Goal: Information Seeking & Learning: Learn about a topic

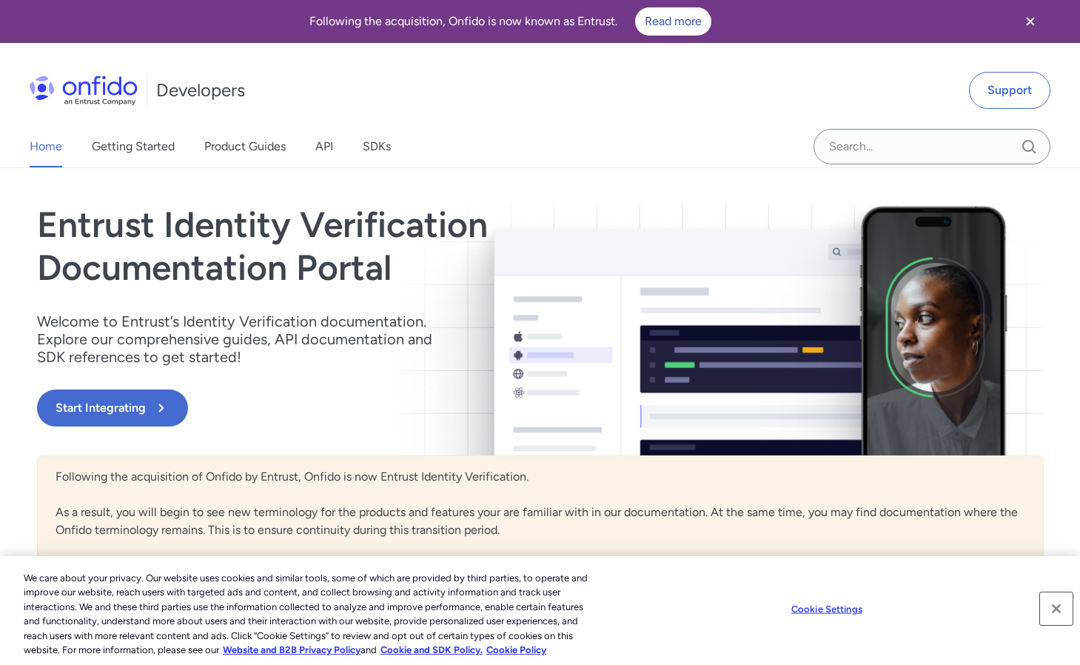
click at [1054, 608] on button "Close" at bounding box center [1056, 608] width 33 height 33
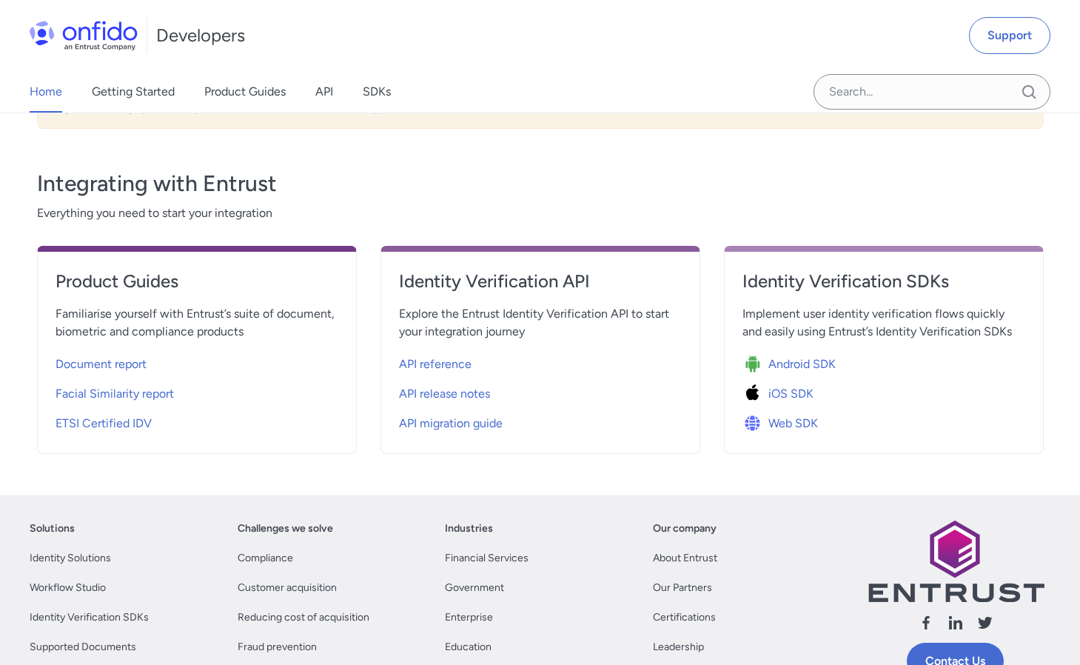
scroll to position [480, 0]
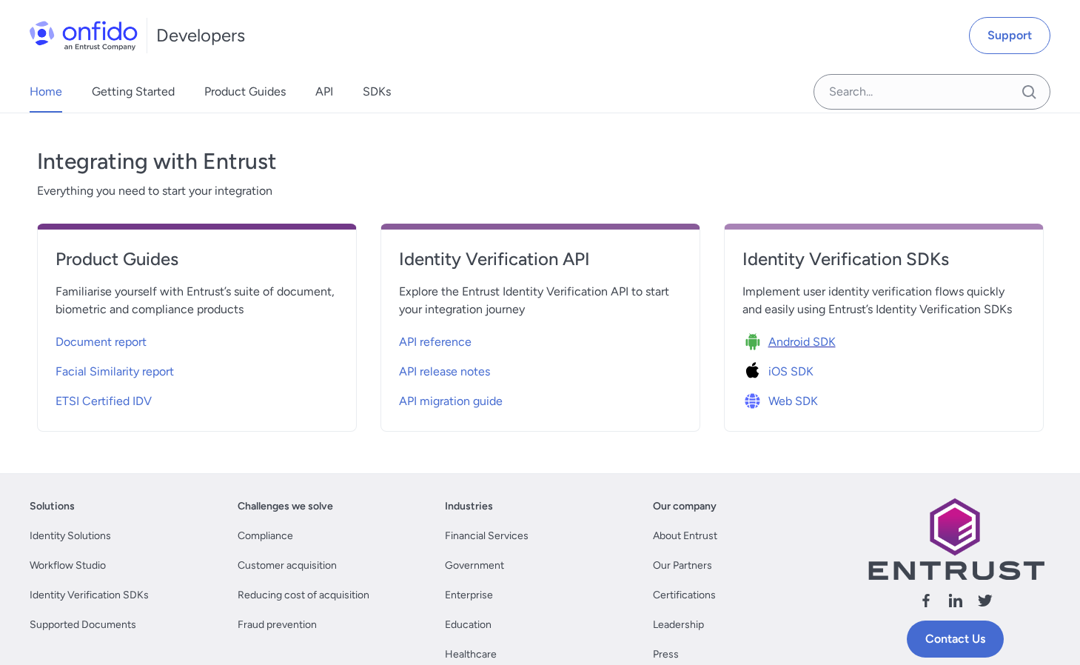
click at [800, 343] on span "Android SDK" at bounding box center [801, 342] width 67 height 18
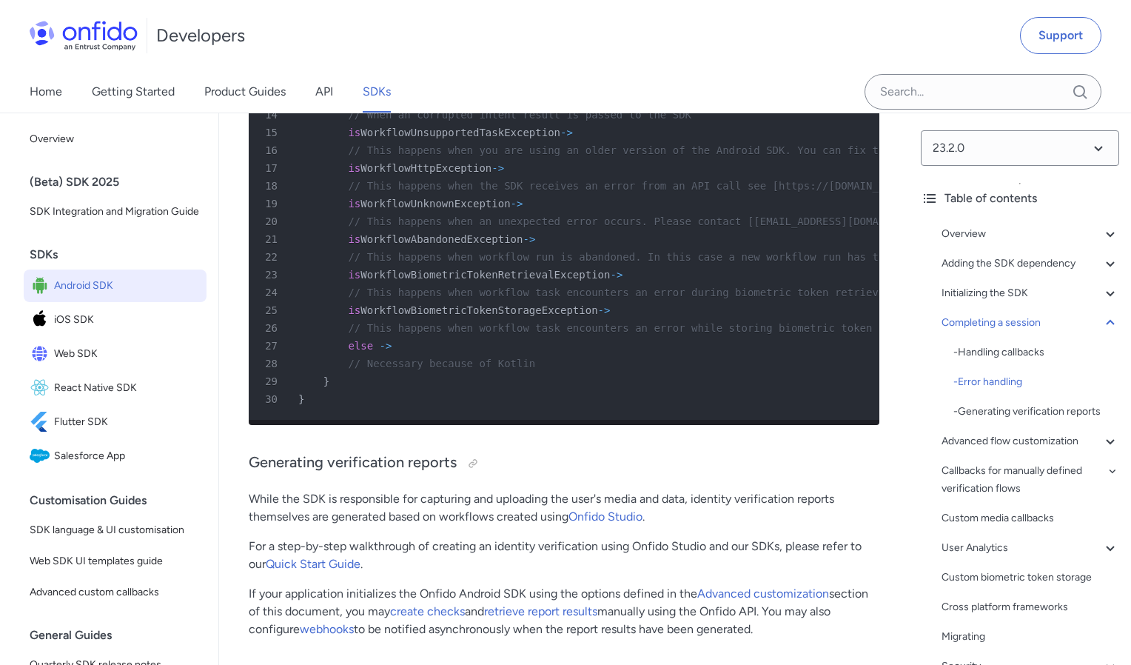
scroll to position [12896, 0]
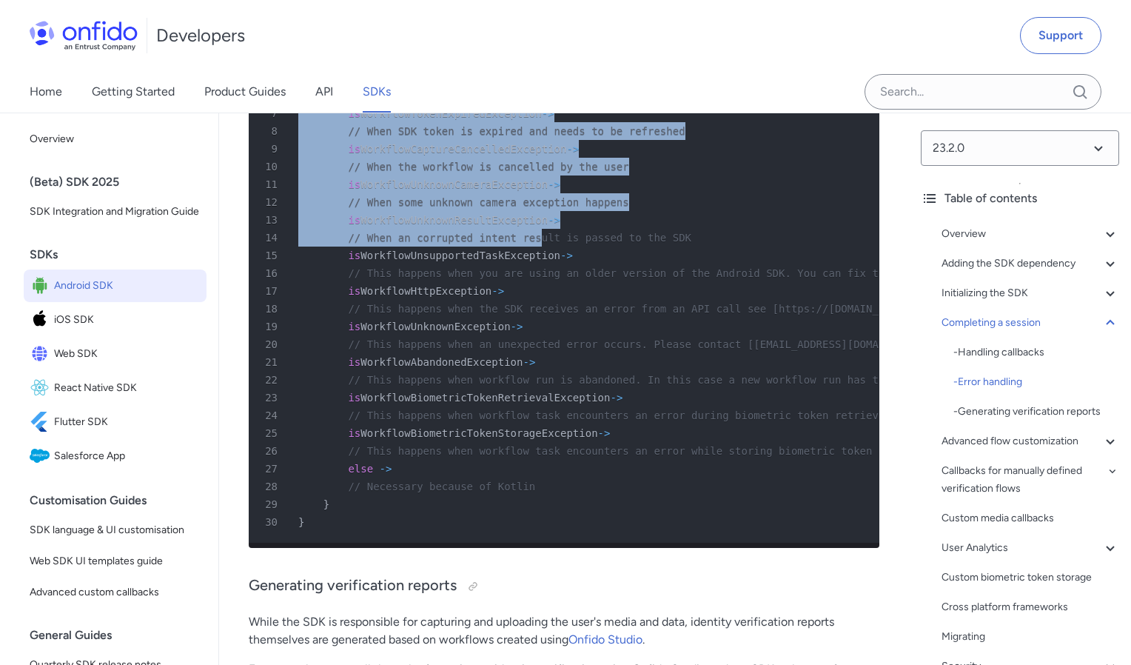
drag, startPoint x: 299, startPoint y: 299, endPoint x: 522, endPoint y: 531, distance: 322.0
click at [522, 531] on pre "1 override fun onException ( exception : OnfidoWorkflow . WorkflowException ) {…" at bounding box center [564, 264] width 631 height 557
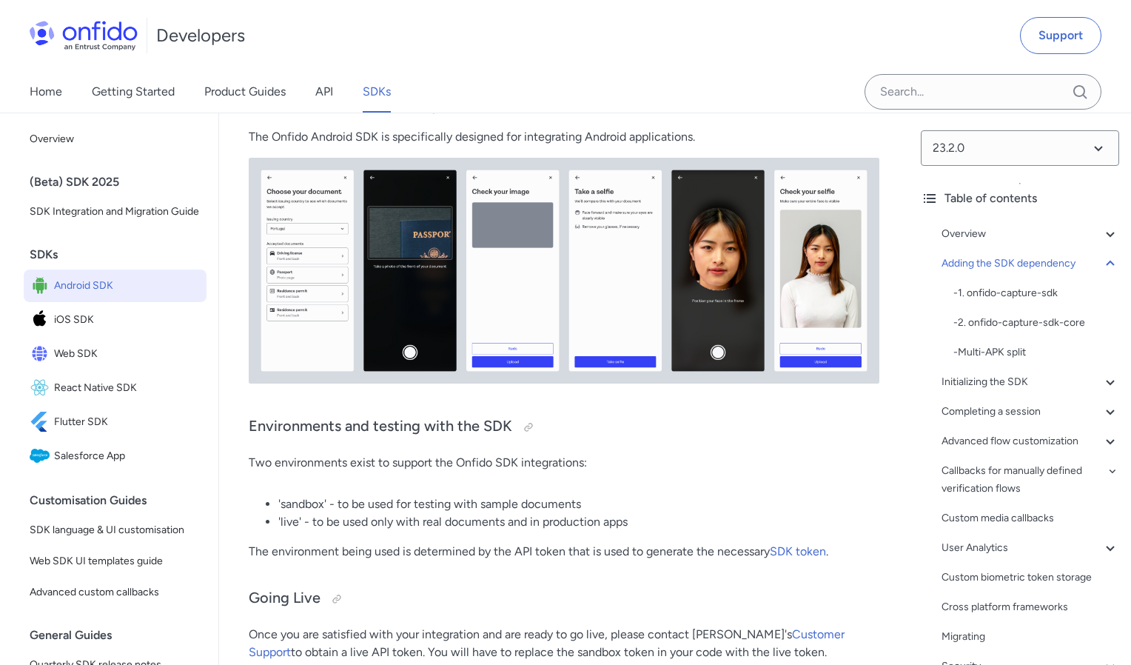
scroll to position [0, 0]
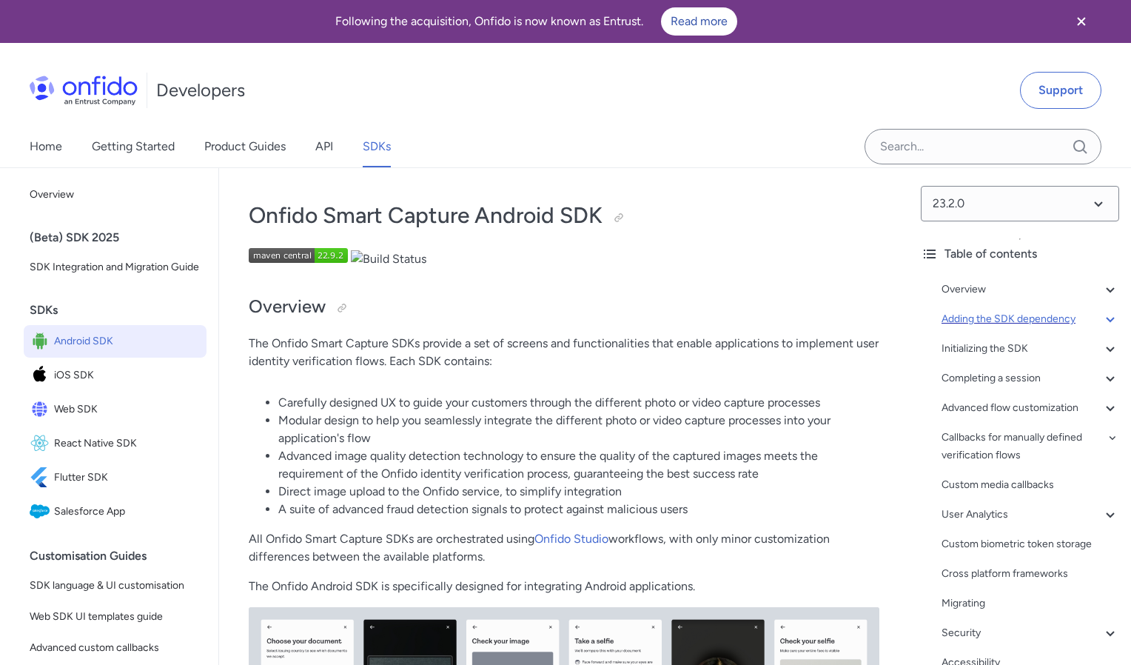
click at [980, 319] on div "Adding the SDK dependency" at bounding box center [1031, 319] width 178 height 18
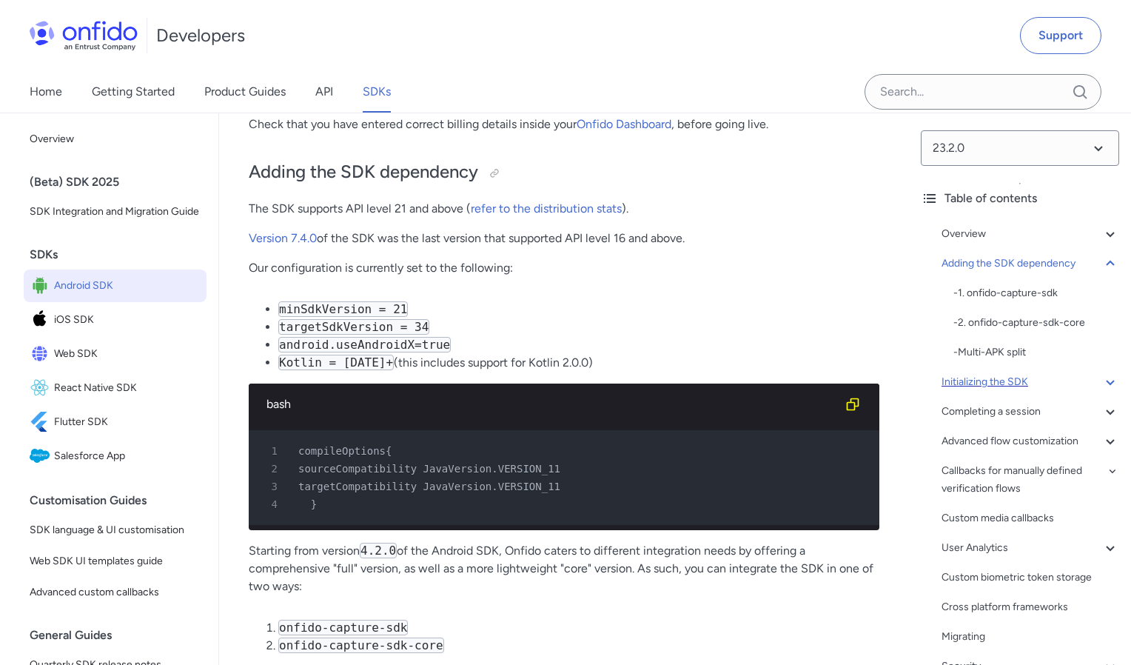
click at [991, 381] on div "Initializing the SDK" at bounding box center [1031, 382] width 178 height 18
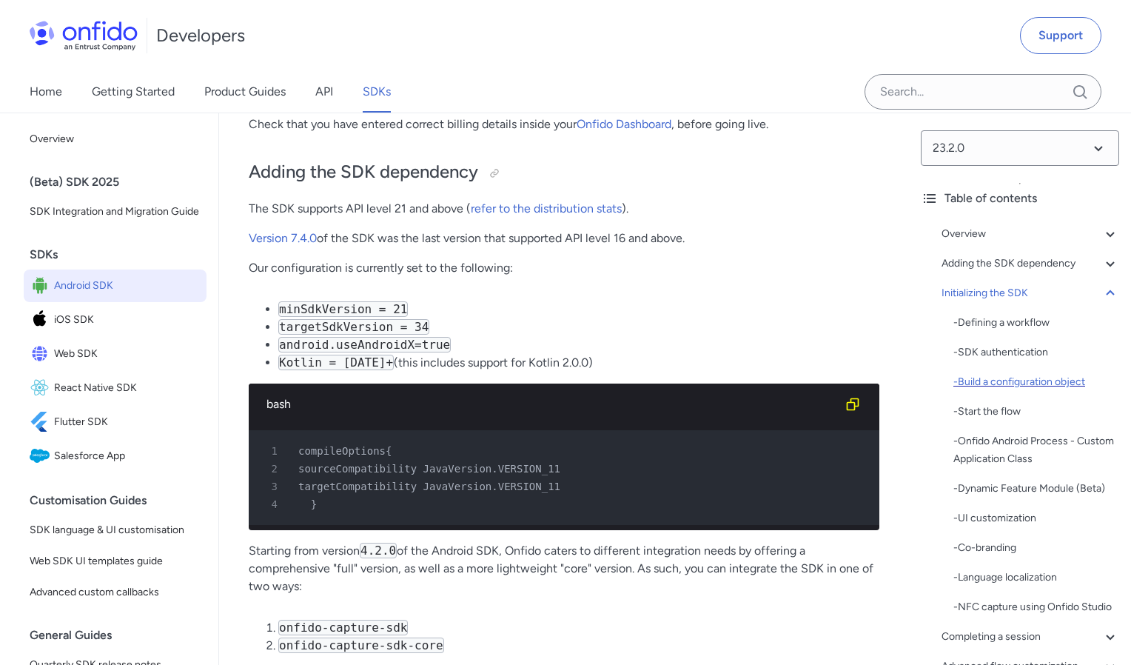
scroll to position [3670, 0]
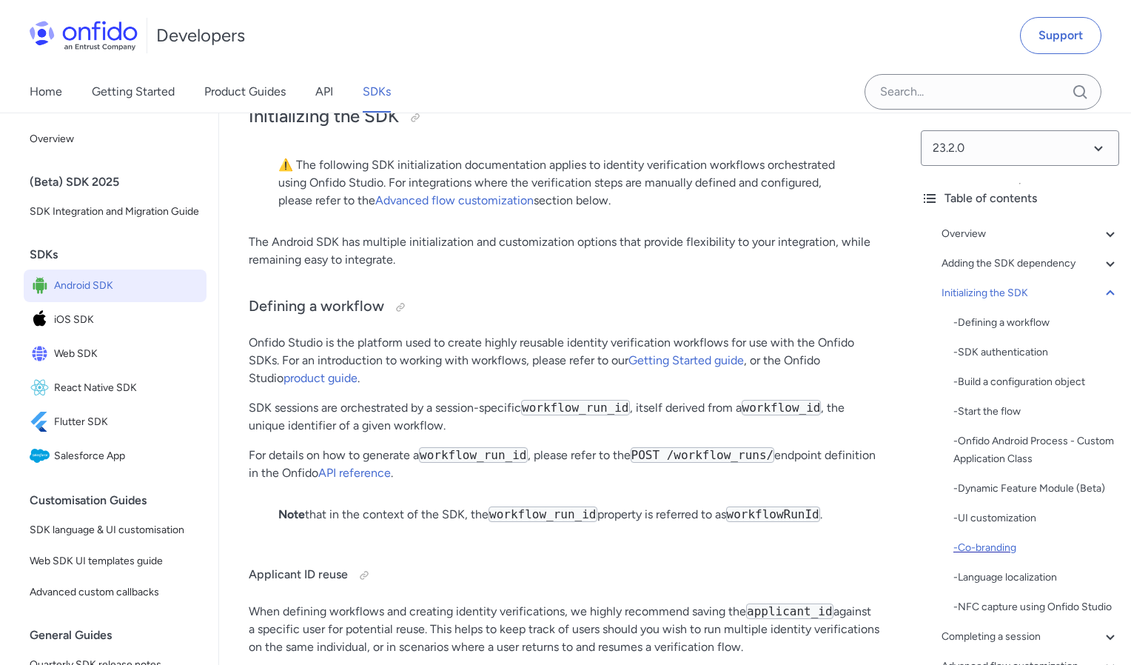
click at [984, 547] on div "- Co-branding" at bounding box center [1036, 548] width 166 height 18
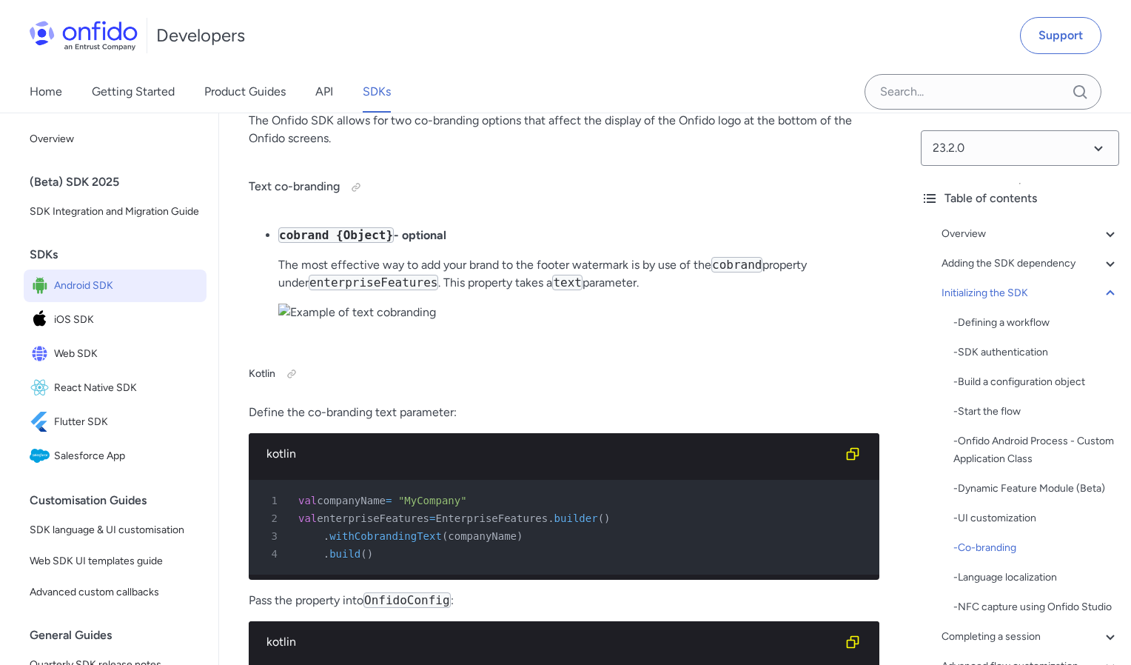
click at [415, 321] on img at bounding box center [357, 312] width 158 height 18
drag, startPoint x: 318, startPoint y: 395, endPoint x: 309, endPoint y: 393, distance: 8.3
click at [297, 321] on img at bounding box center [357, 312] width 158 height 18
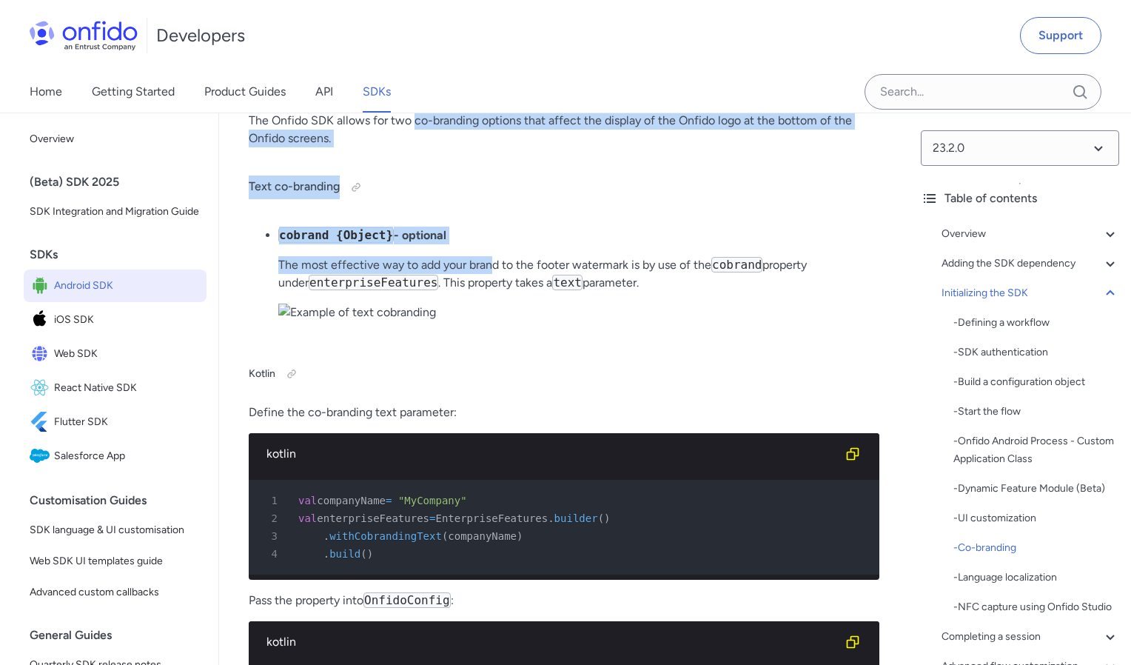
drag, startPoint x: 494, startPoint y: 347, endPoint x: 412, endPoint y: 191, distance: 176.1
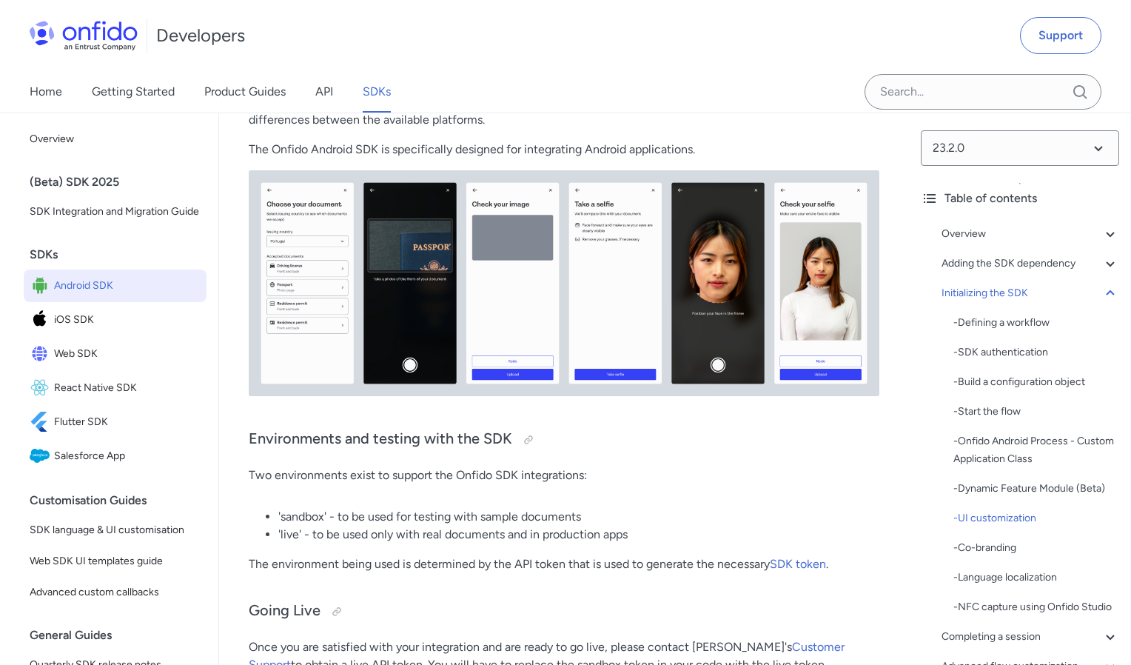
scroll to position [0, 0]
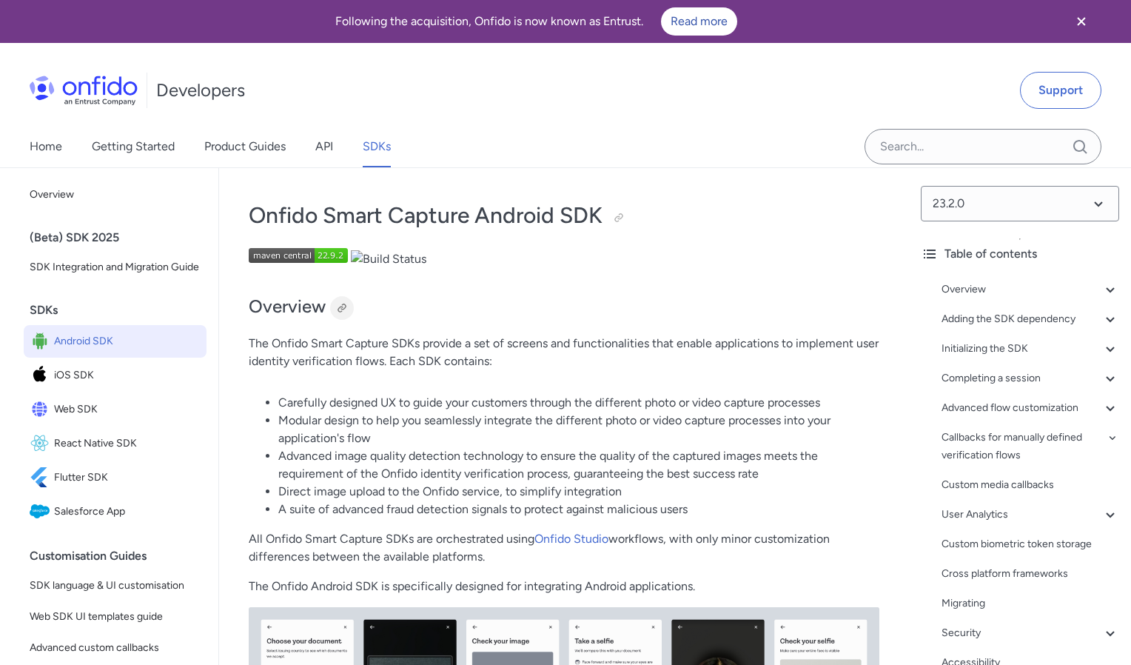
click at [342, 306] on div at bounding box center [342, 308] width 12 height 12
